Goal: Entertainment & Leisure: Consume media (video, audio)

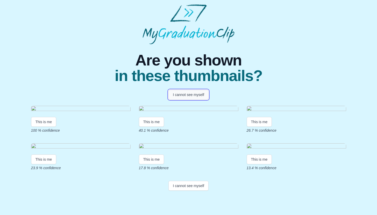
click at [195, 97] on button "I cannot see myself" at bounding box center [189, 95] width 40 height 10
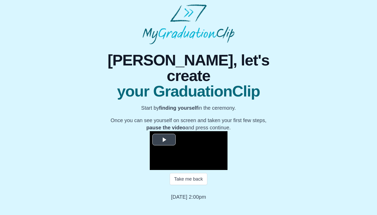
scroll to position [41, 0]
click at [164, 140] on span "Video Player" at bounding box center [164, 140] width 0 height 0
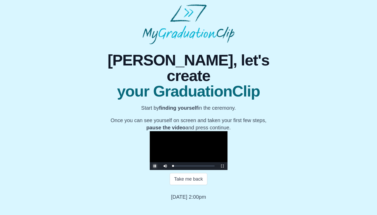
click at [155, 166] on span "Video Player" at bounding box center [155, 166] width 0 height 0
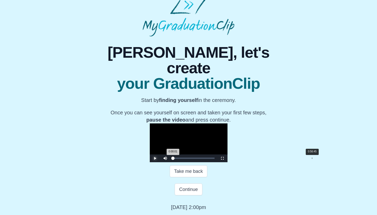
click at [217, 163] on div "Loaded : 0% 0:56:45 0:00:01 Progress : 0%" at bounding box center [194, 159] width 47 height 8
click at [177, 139] on video "Video Player" at bounding box center [189, 143] width 78 height 39
click at [211, 159] on div "0:56:46 Progress : 0%" at bounding box center [192, 158] width 38 height 1
click at [307, 159] on div "0:54:45" at bounding box center [307, 158] width 0 height 1
click at [210, 159] on div "0:54:44 Progress : 0%" at bounding box center [191, 158] width 37 height 1
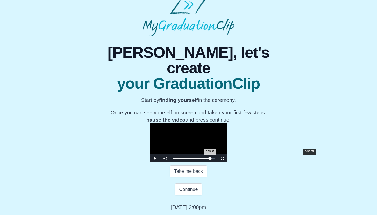
click at [210, 159] on div "0:55:35 Progress : 0%" at bounding box center [191, 158] width 37 height 1
click at [210, 159] on div "0:55:37 Progress : 0%" at bounding box center [191, 158] width 37 height 1
